Goal: Communication & Community: Answer question/provide support

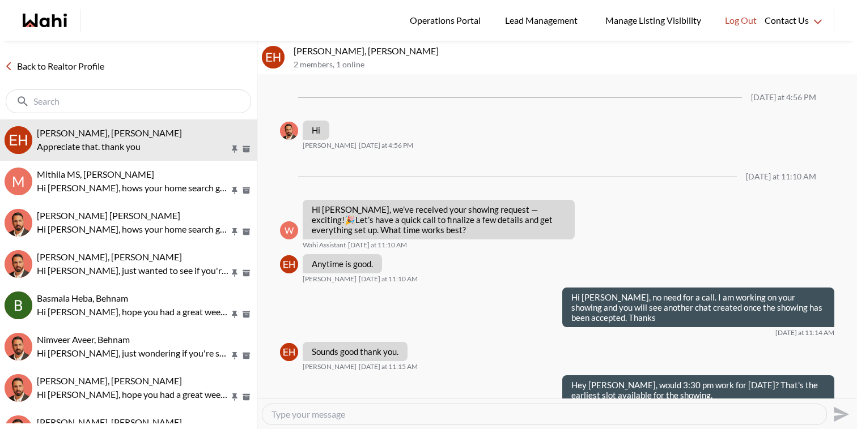
scroll to position [1224, 0]
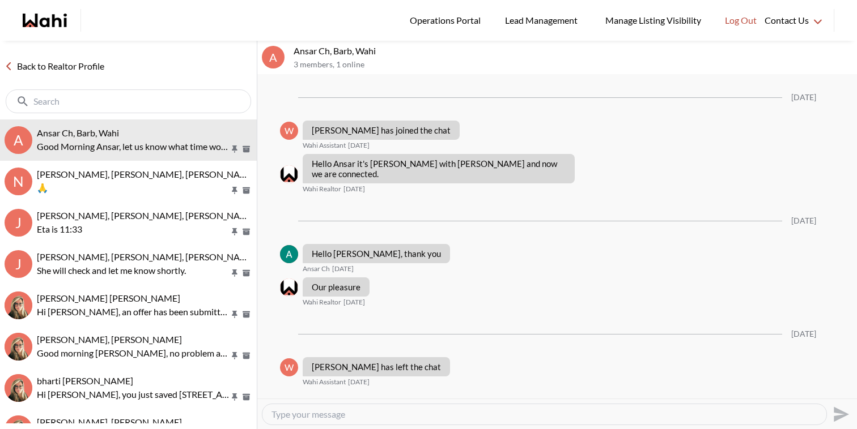
scroll to position [1249, 0]
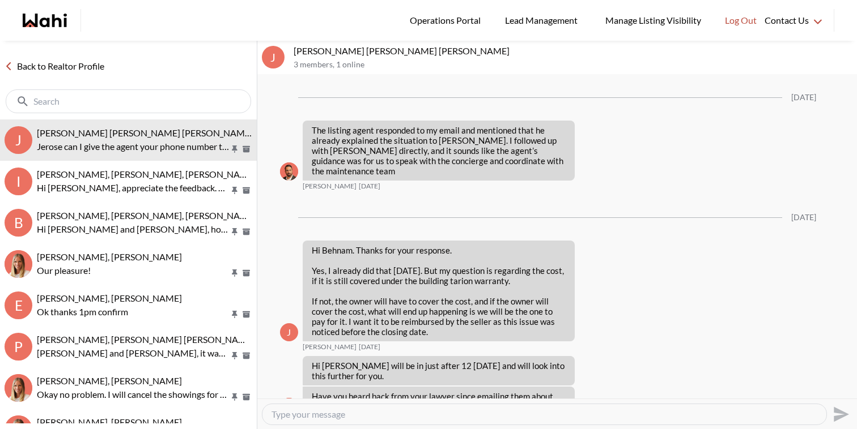
scroll to position [1478, 0]
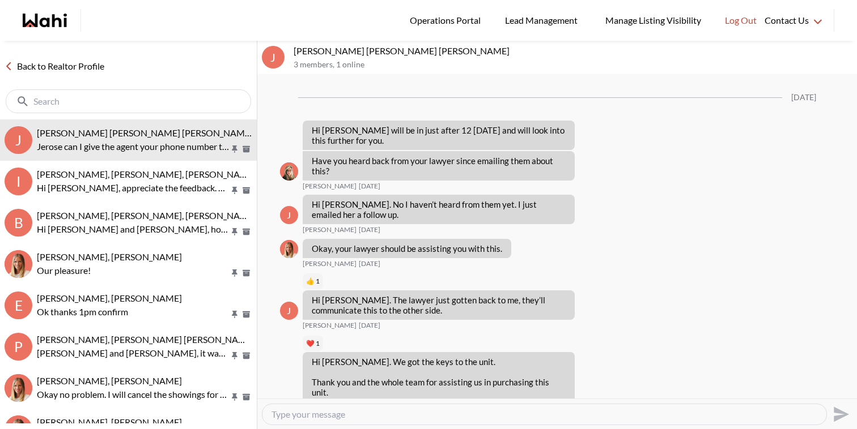
scroll to position [1214, 0]
